Goal: Task Accomplishment & Management: Use online tool/utility

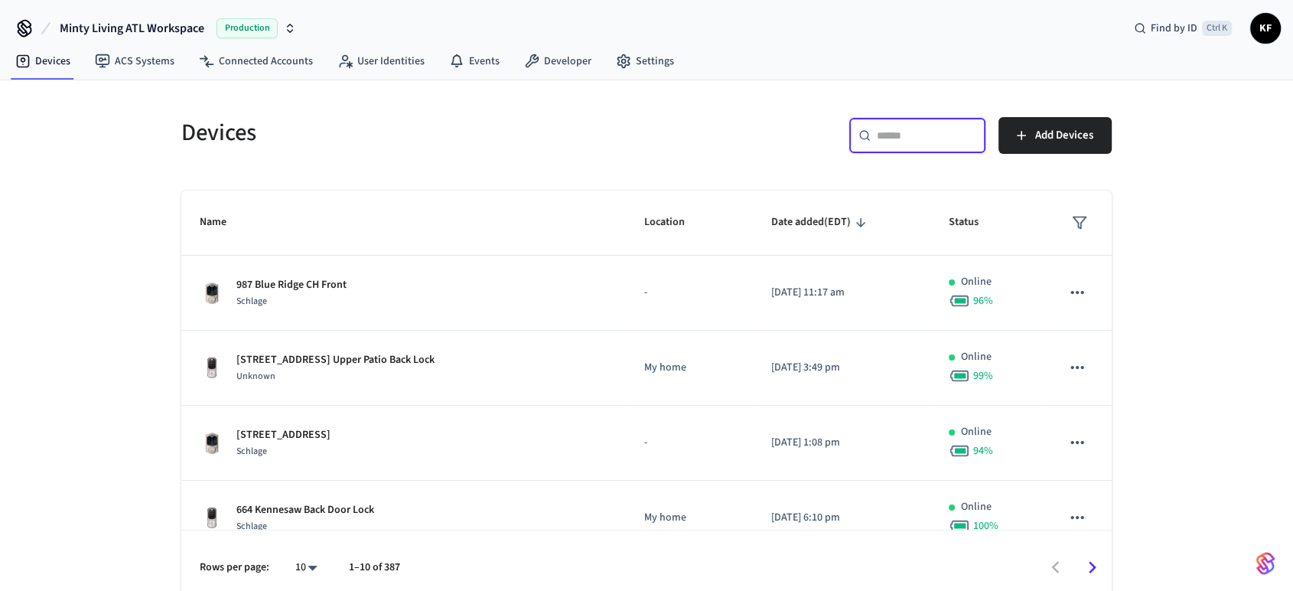
click at [904, 135] on input "text" at bounding box center [926, 135] width 99 height 15
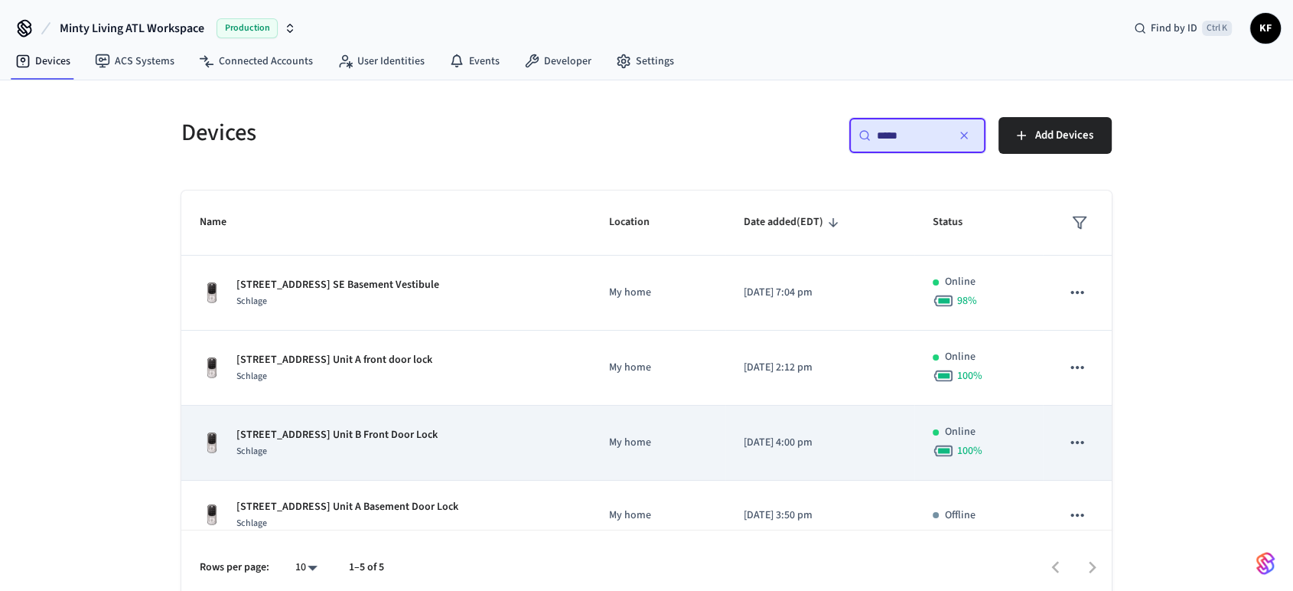
type input "****"
click at [438, 468] on td "1377 Ormewood Ave SE Unit B Front Door Lock Schlage" at bounding box center [385, 443] width 409 height 75
click at [396, 433] on p "[STREET_ADDRESS] Unit B Front Door Lock" at bounding box center [336, 435] width 201 height 16
click at [438, 439] on p "[STREET_ADDRESS] Unit B Front Door Lock" at bounding box center [336, 435] width 201 height 16
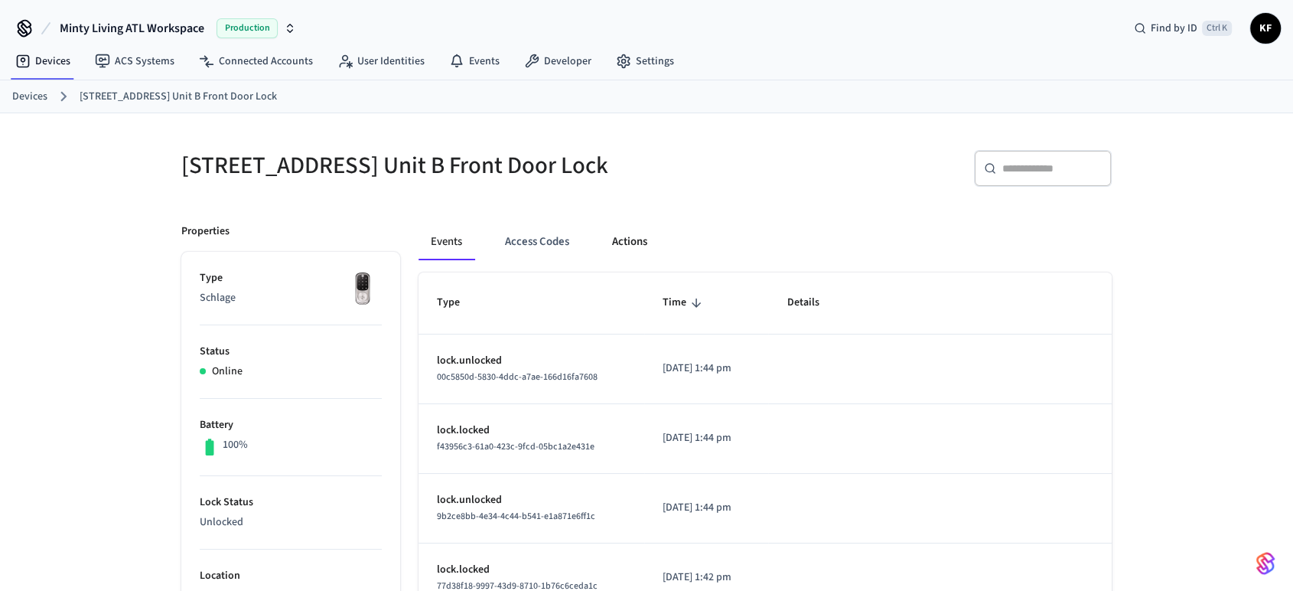
click at [618, 259] on button "Actions" at bounding box center [630, 241] width 60 height 37
click at [625, 254] on button "Actions" at bounding box center [630, 241] width 60 height 37
click at [564, 240] on button "Access Codes" at bounding box center [537, 241] width 89 height 37
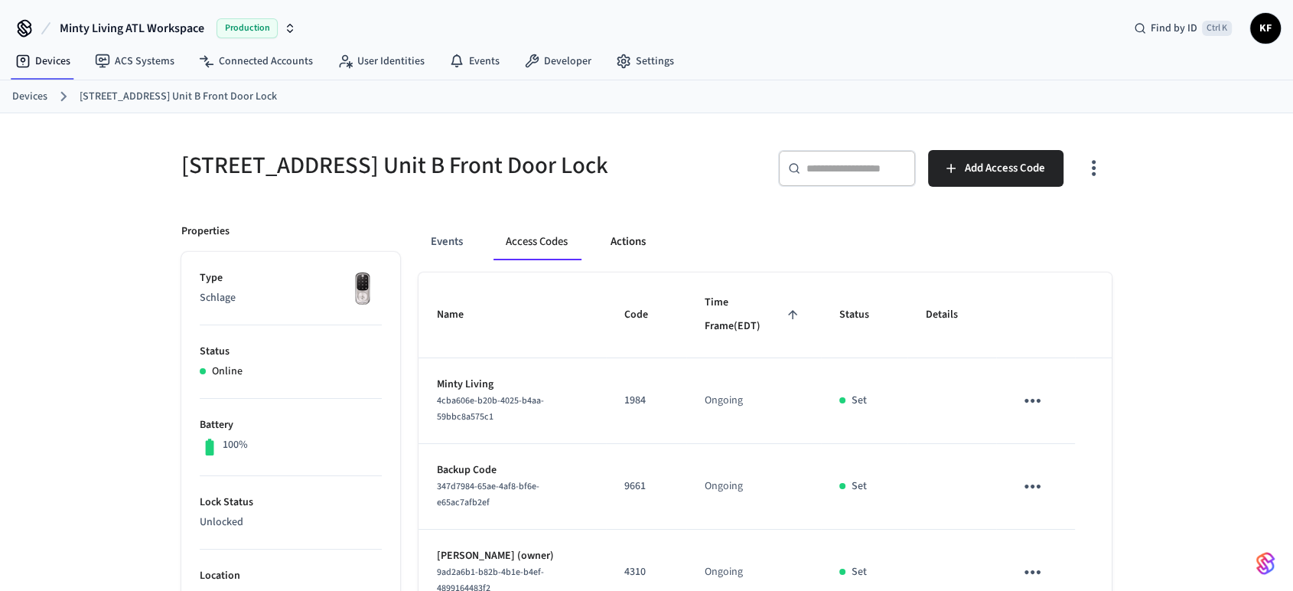
click at [626, 252] on button "Actions" at bounding box center [628, 241] width 60 height 37
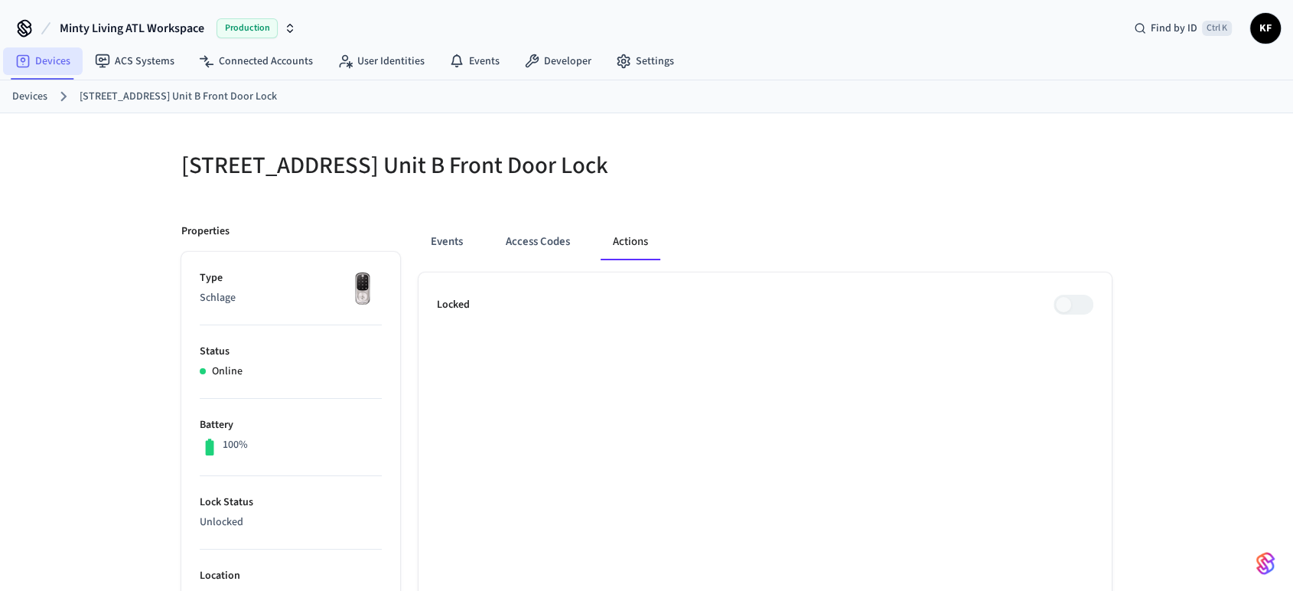
click at [48, 66] on link "Devices" at bounding box center [43, 61] width 80 height 28
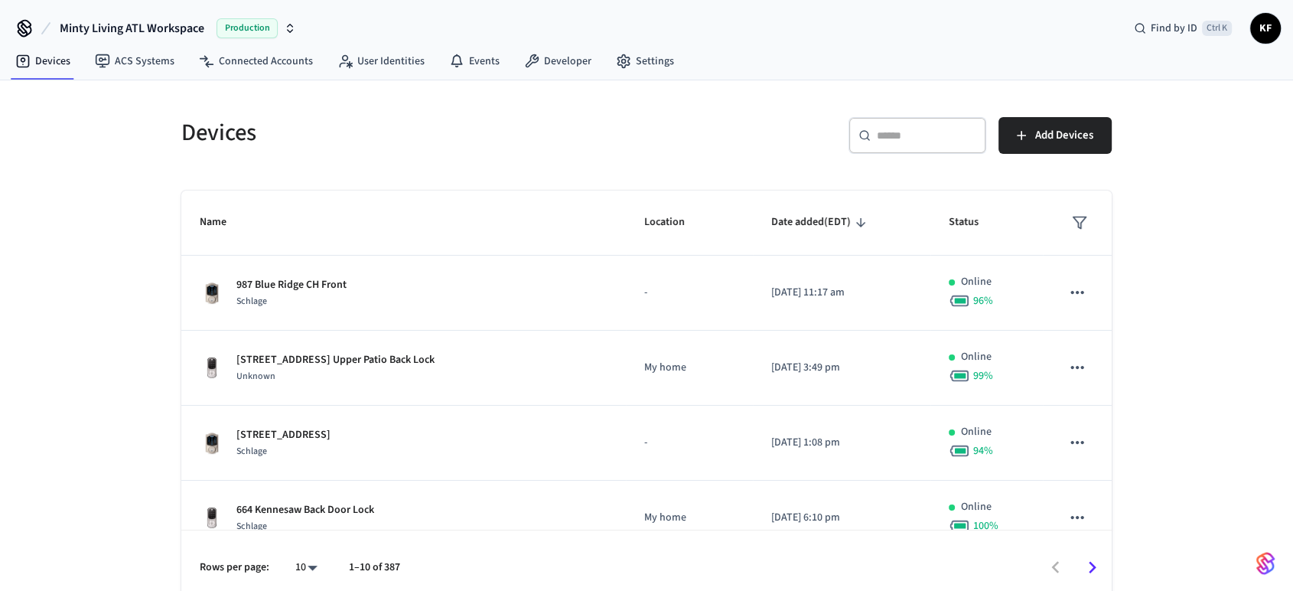
click at [901, 137] on input "text" at bounding box center [926, 135] width 99 height 15
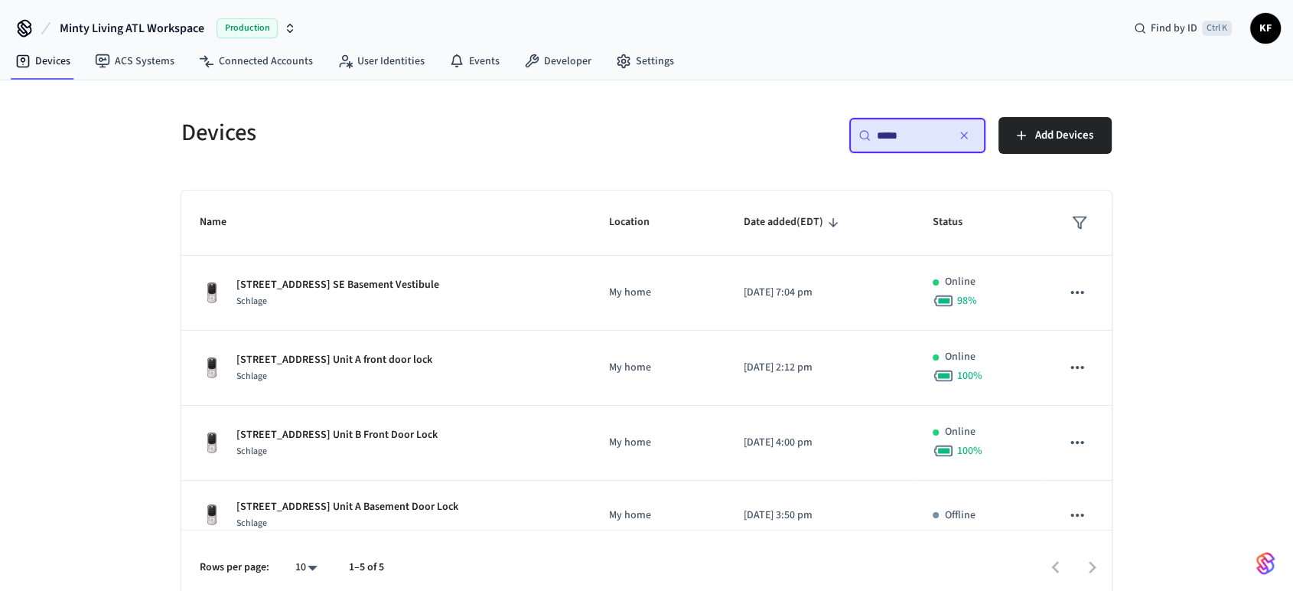
type input "****"
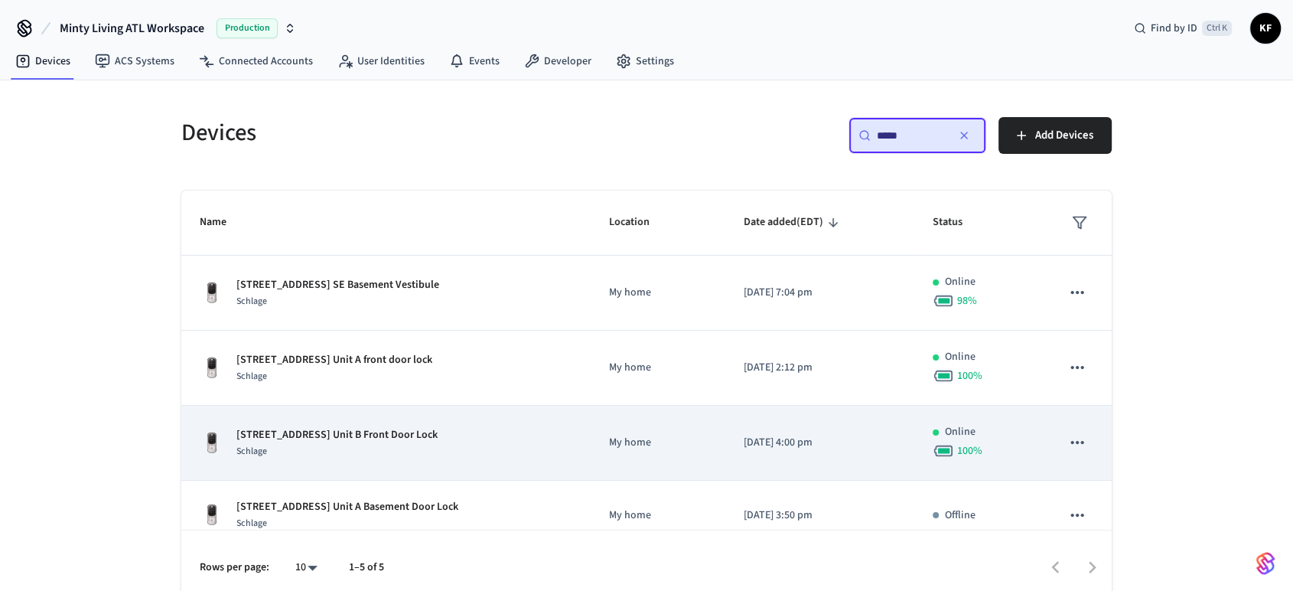
click at [386, 443] on div "Schlage" at bounding box center [336, 451] width 201 height 16
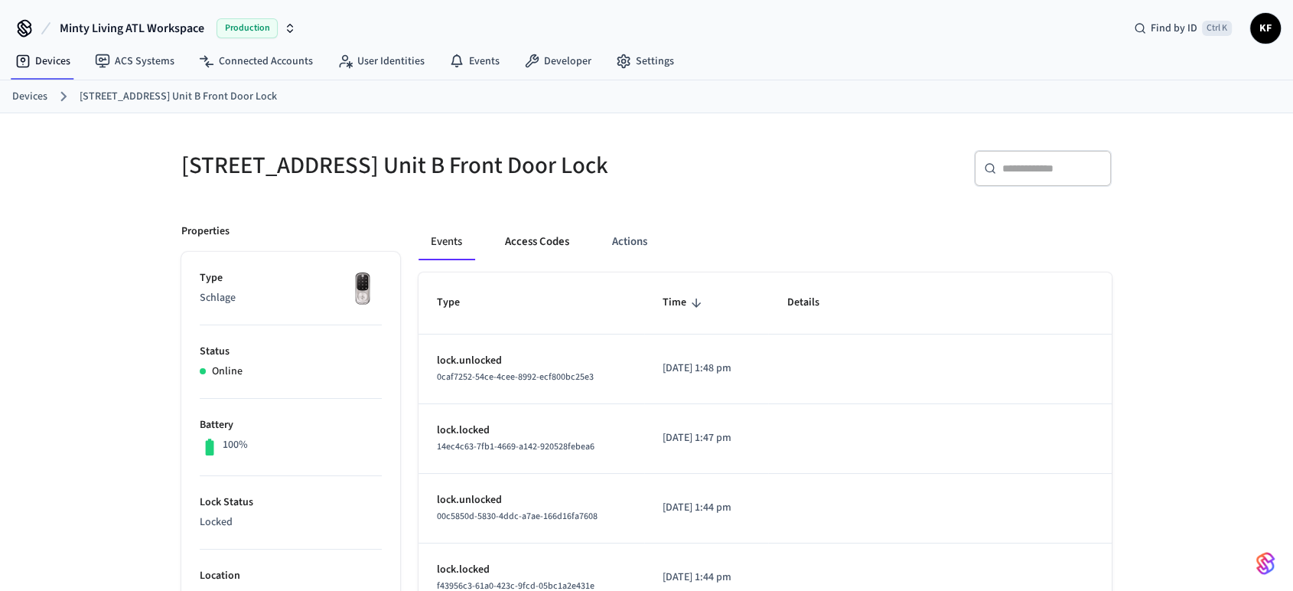
click at [544, 249] on button "Access Codes" at bounding box center [537, 241] width 89 height 37
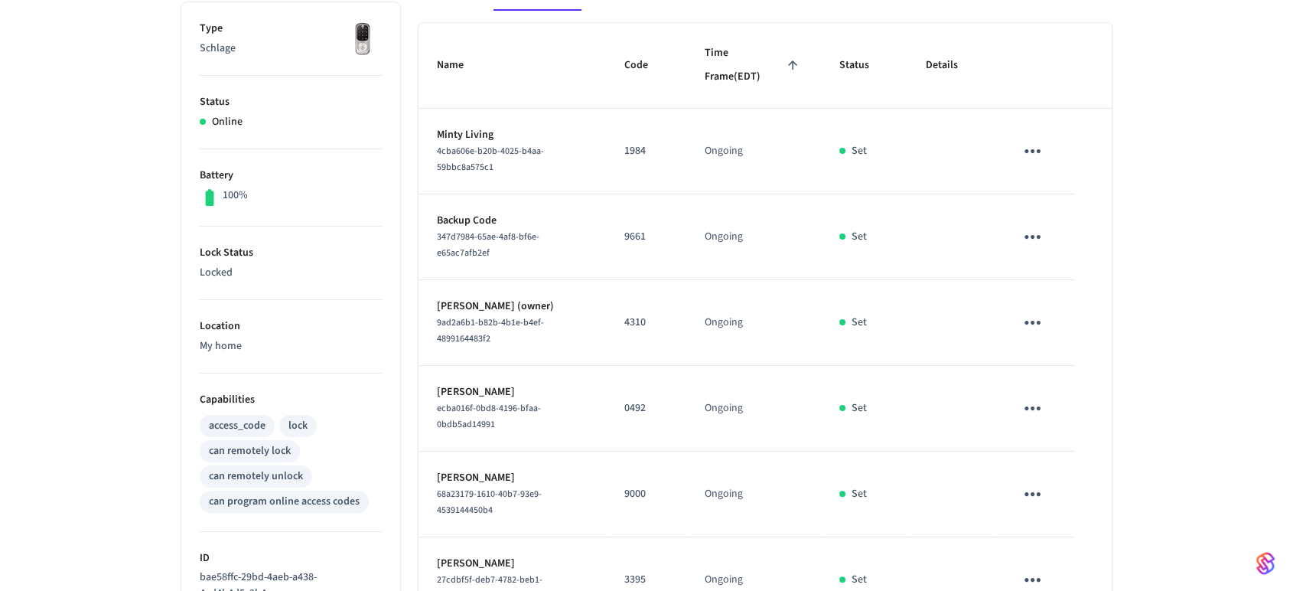
scroll to position [174, 0]
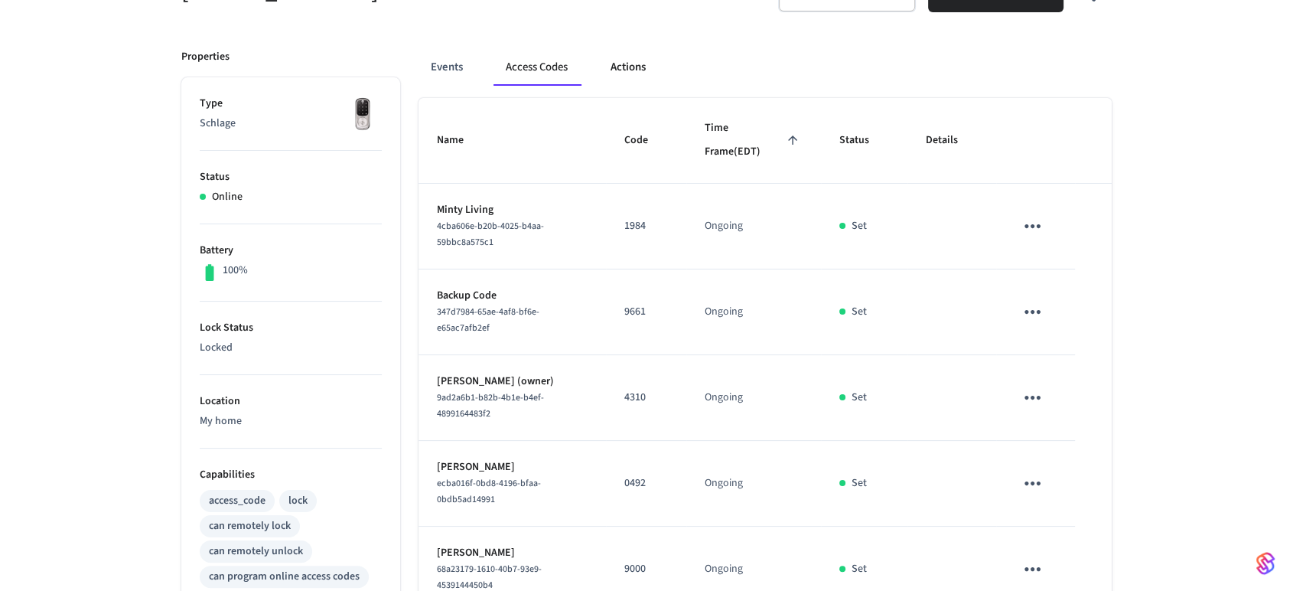
click at [653, 77] on button "Actions" at bounding box center [628, 67] width 60 height 37
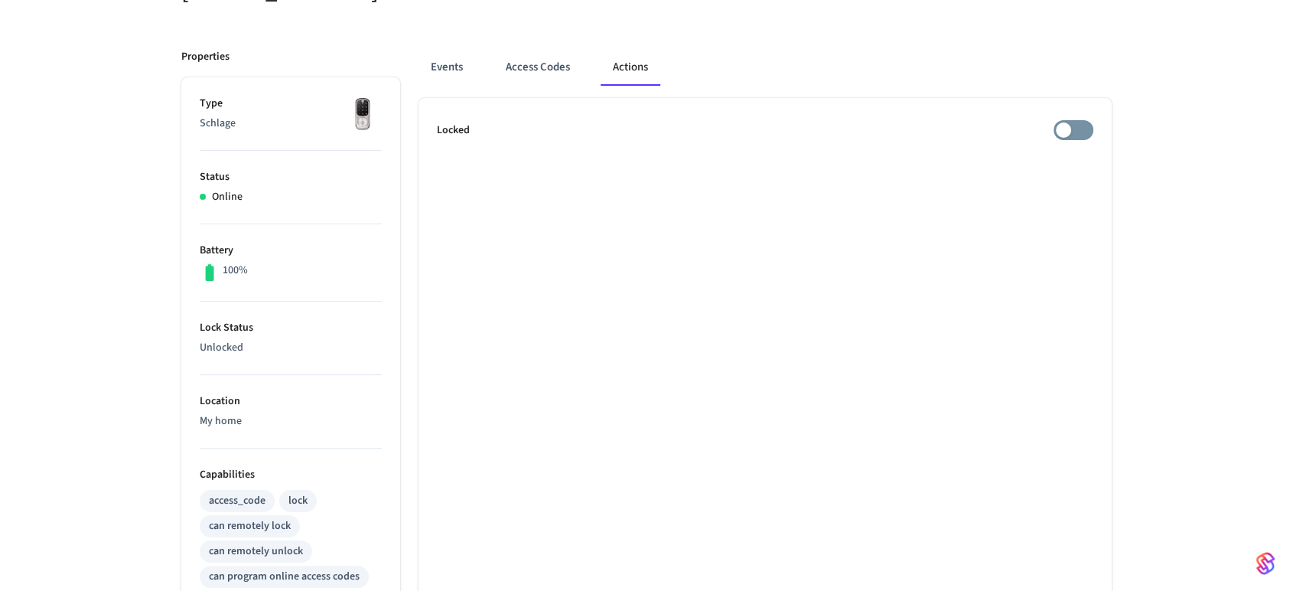
scroll to position [0, 0]
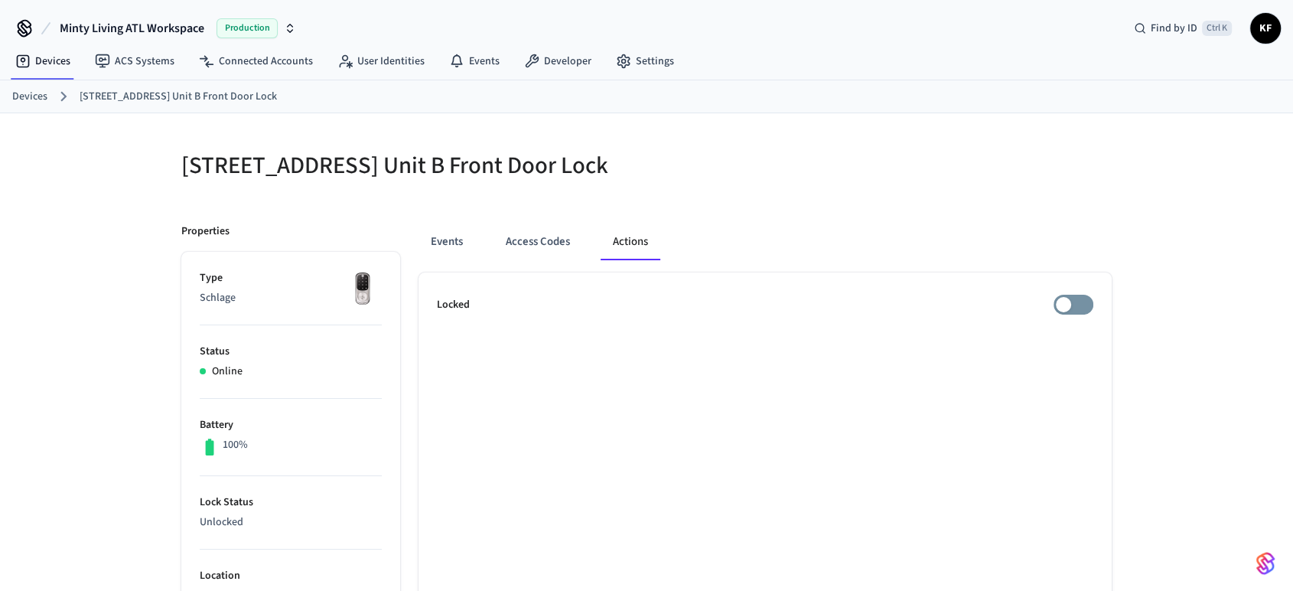
click at [37, 85] on div "Devices 1377 Ormewood Ave SE Unit B Front Door Lock" at bounding box center [646, 96] width 1293 height 33
click at [548, 258] on button "Access Codes" at bounding box center [538, 241] width 89 height 37
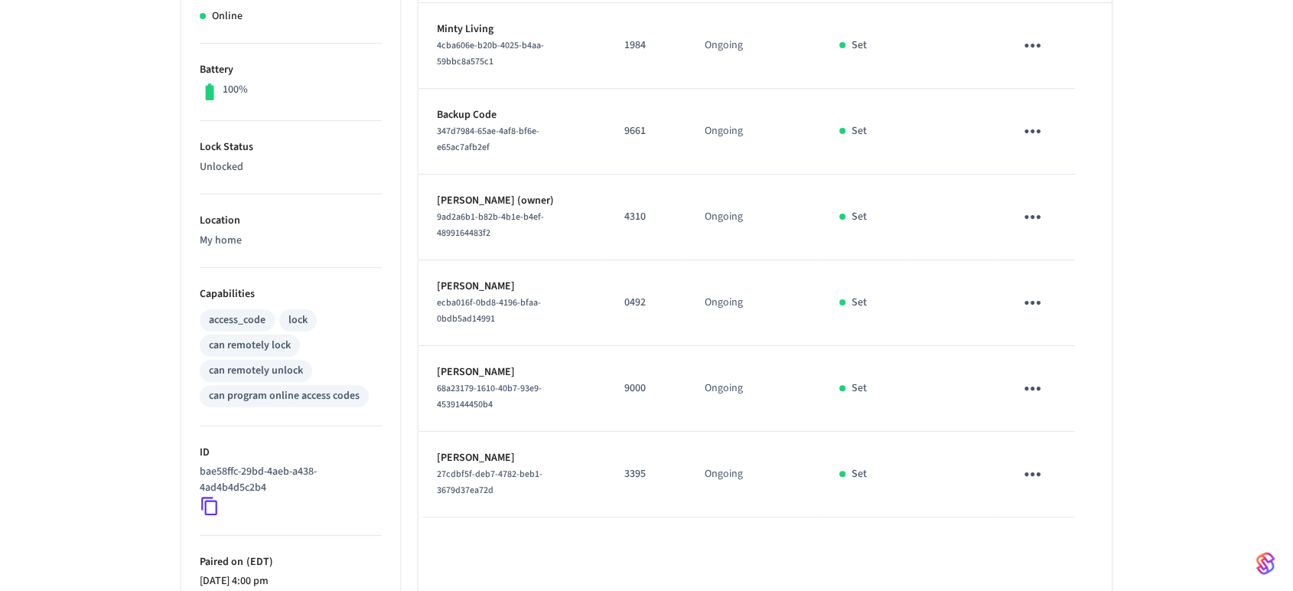
scroll to position [354, 0]
